Goal: Find specific page/section: Find specific page/section

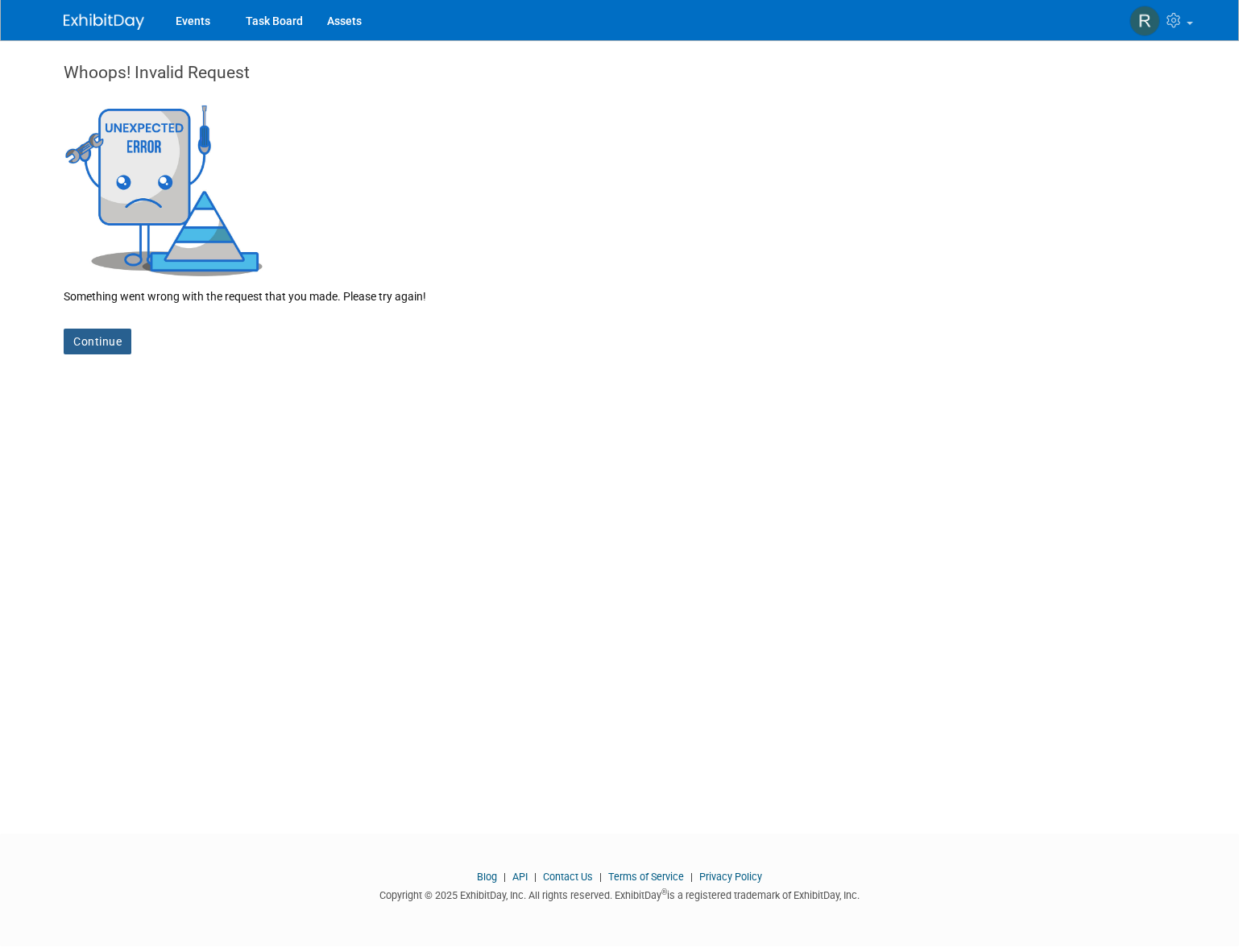
click at [111, 353] on link "Continue" at bounding box center [98, 341] width 68 height 25
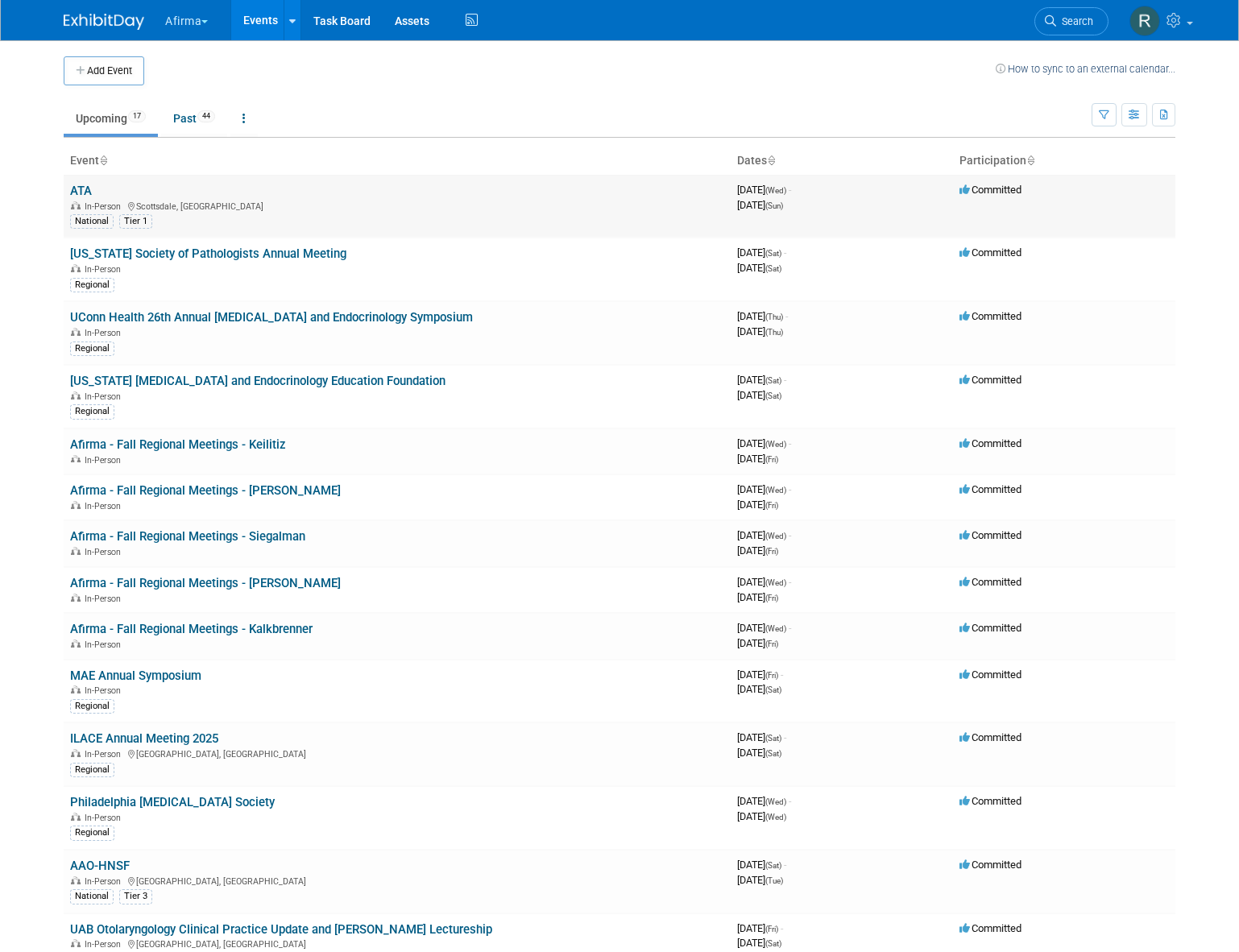
click at [80, 191] on link "ATA" at bounding box center [80, 190] width 22 height 14
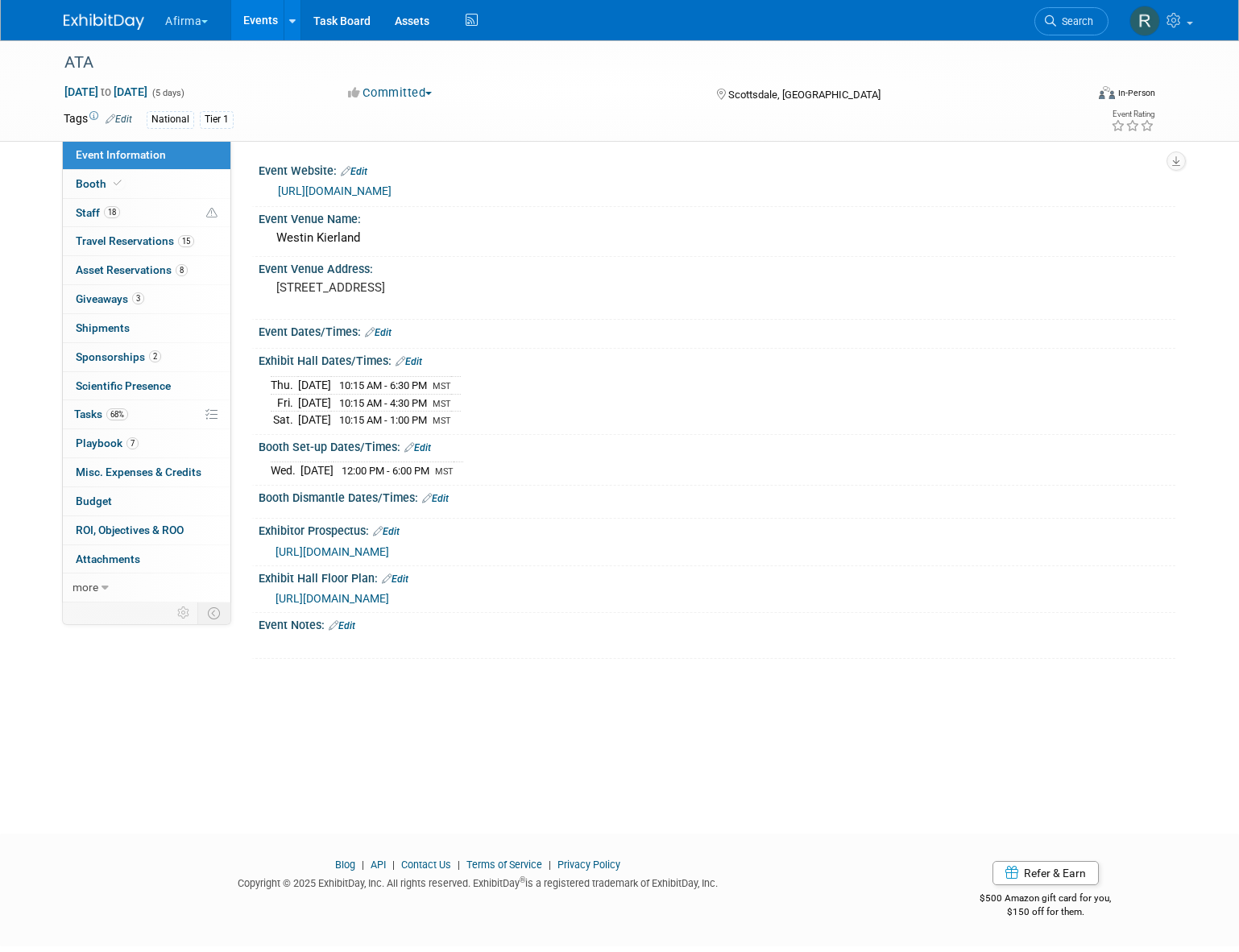
drag, startPoint x: 371, startPoint y: 403, endPoint x: 463, endPoint y: 403, distance: 92.0
click at [427, 403] on span "10:15 AM - 4:30 PM" at bounding box center [382, 403] width 87 height 12
click at [371, 420] on span "10:15 AM - 1:00 PM" at bounding box center [382, 420] width 87 height 12
click at [112, 244] on span "Travel Reservations 15" at bounding box center [135, 241] width 119 height 13
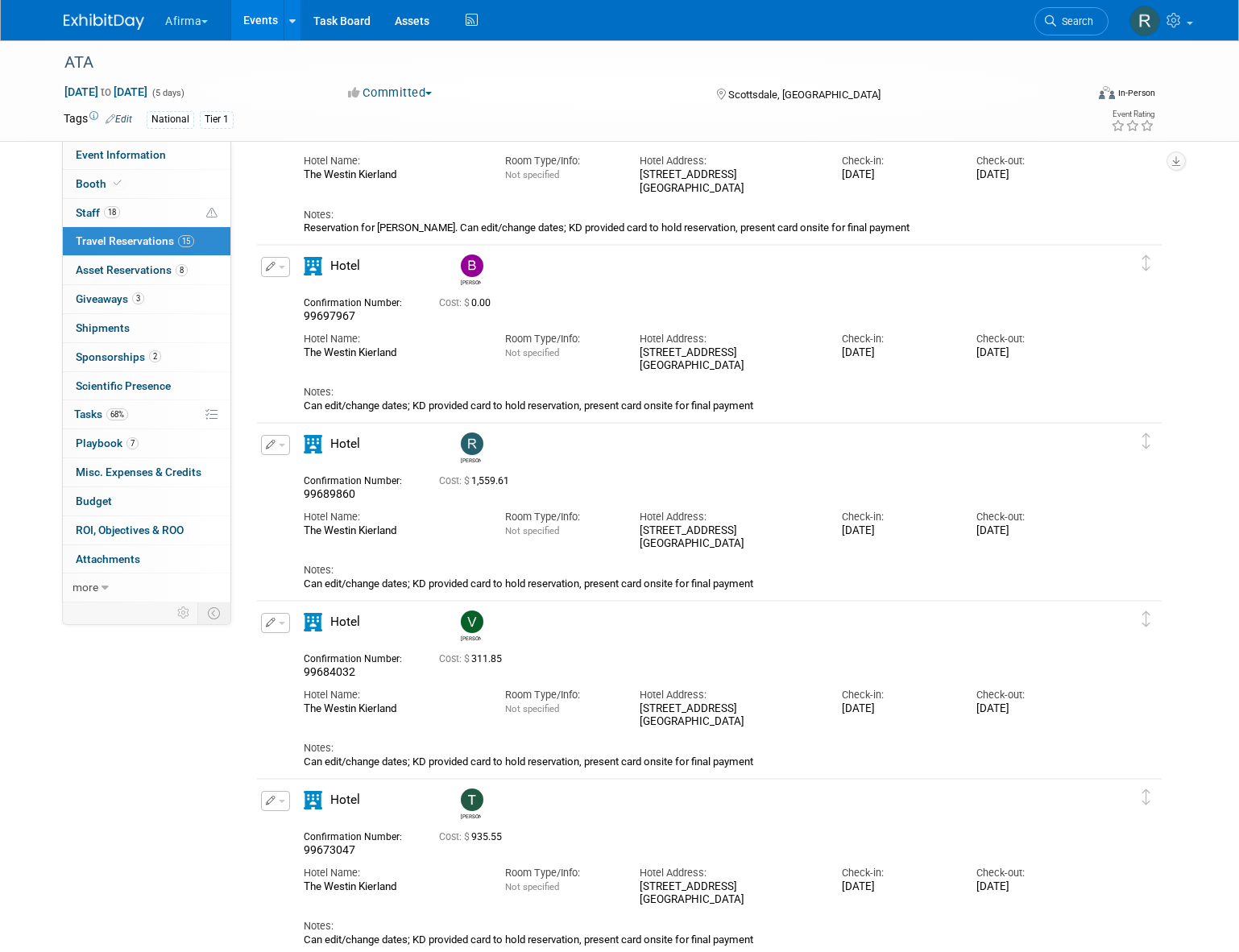
scroll to position [498, 0]
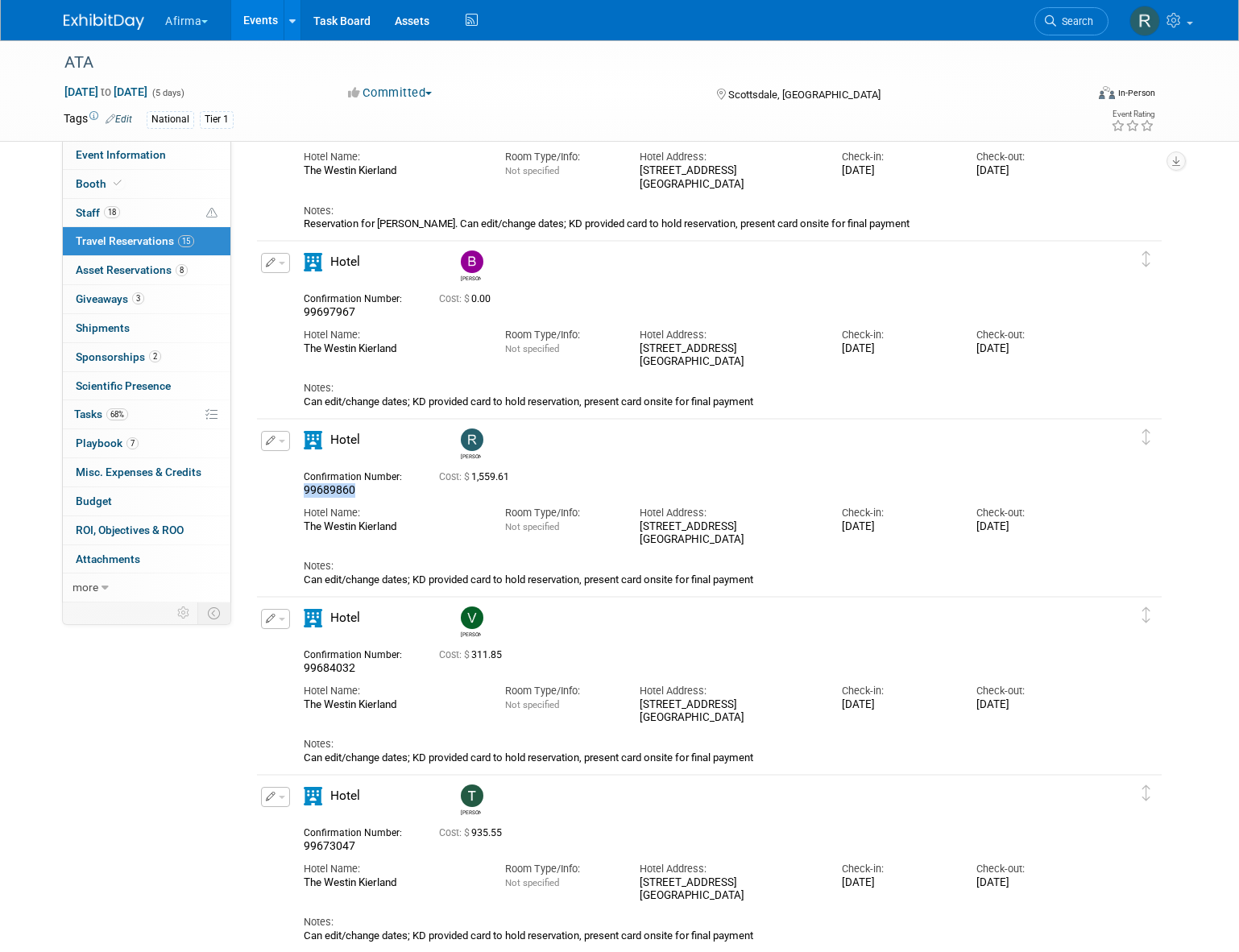
drag, startPoint x: 378, startPoint y: 491, endPoint x: 294, endPoint y: 490, distance: 84.0
click at [294, 490] on div "Confirmation Number: 99689860" at bounding box center [359, 482] width 135 height 31
copy span "99689860"
